Goal: Information Seeking & Learning: Compare options

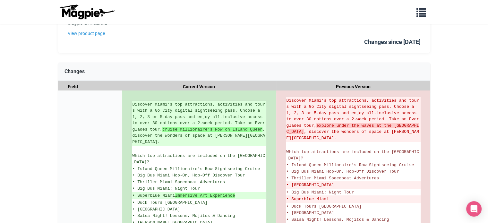
scroll to position [64, 0]
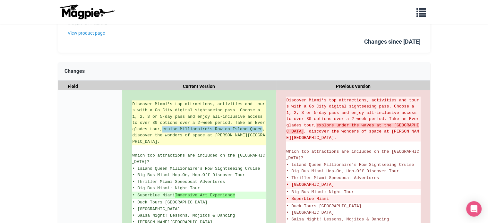
drag, startPoint x: 164, startPoint y: 129, endPoint x: 136, endPoint y: 134, distance: 28.8
click at [136, 134] on ins "Discover Miami's top attractions, activities and tours with a Go City digital s…" at bounding box center [198, 123] width 133 height 44
copy strong "cruise Millionaire’s Row on Island Queen"
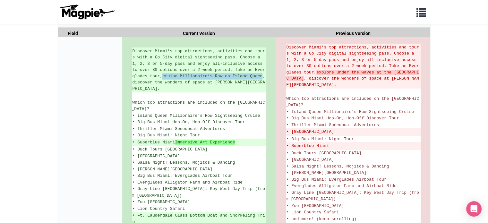
scroll to position [128, 0]
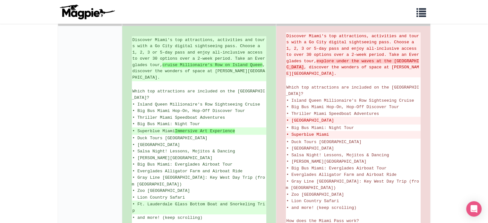
drag, startPoint x: 136, startPoint y: 124, endPoint x: 238, endPoint y: 125, distance: 102.4
click at [238, 128] on ins "• Superblue Miami Immersive Art Experience" at bounding box center [198, 131] width 133 height 6
copy ins "Superblue Miami Immersive Art Experience"
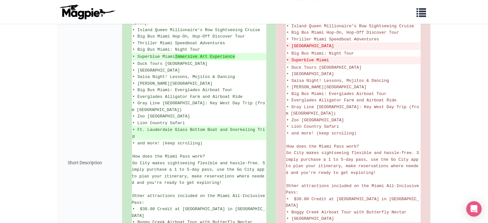
scroll to position [192, 0]
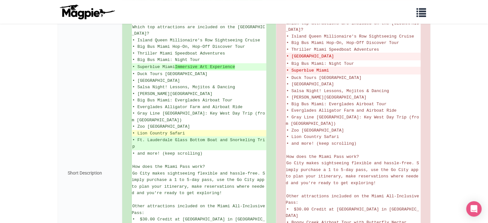
drag, startPoint x: 187, startPoint y: 119, endPoint x: 153, endPoint y: 116, distance: 34.4
click at [153, 131] on span "• Lion Country Safari" at bounding box center [158, 133] width 53 height 5
copy span "• Lion Country Safari"
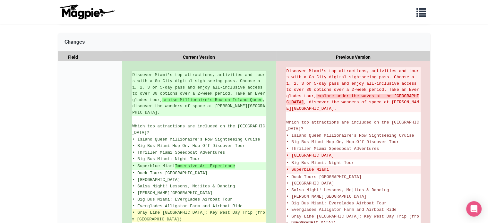
scroll to position [78, 0]
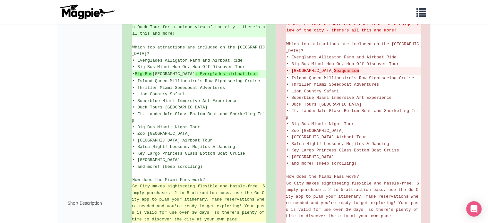
scroll to position [125, 0]
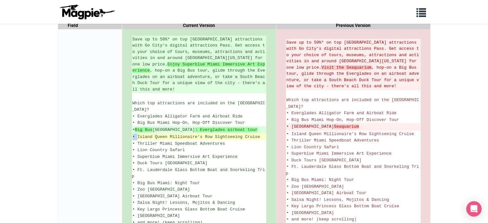
drag, startPoint x: 137, startPoint y: 122, endPoint x: 261, endPoint y: 125, distance: 123.2
click at [261, 133] on li "• Island Queen Millionaire's Row Sightseeing Cruise" at bounding box center [199, 136] width 134 height 7
click at [259, 133] on li "• Island Queen Millionaire's Row Sightseeing Cruise" at bounding box center [199, 136] width 134 height 7
copy span "• Island Queen Millionaire's Row Sightseeing Cruise"
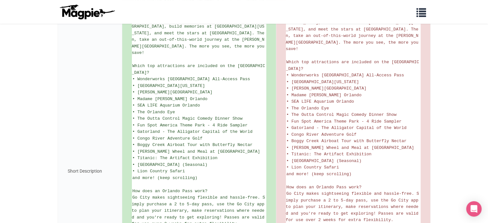
scroll to position [157, 0]
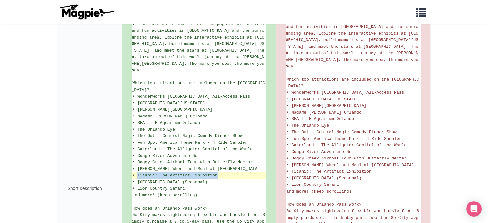
drag, startPoint x: 137, startPoint y: 173, endPoint x: 217, endPoint y: 174, distance: 79.9
click at [217, 174] on span "• Titanic: The Artifact Exhibition" at bounding box center [174, 175] width 85 height 5
copy span "Titanic: The Artifact Exhibition"
